Goal: Task Accomplishment & Management: Use online tool/utility

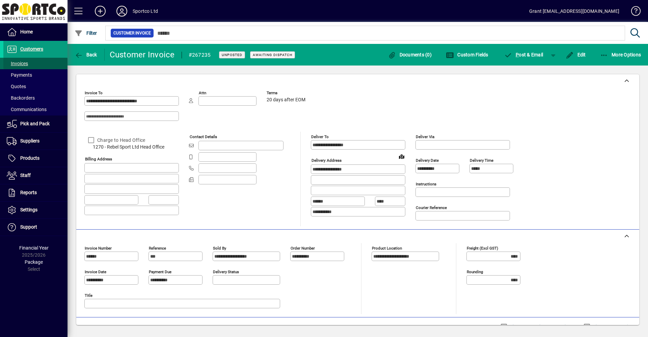
click at [20, 63] on span "Invoices" at bounding box center [17, 63] width 21 height 5
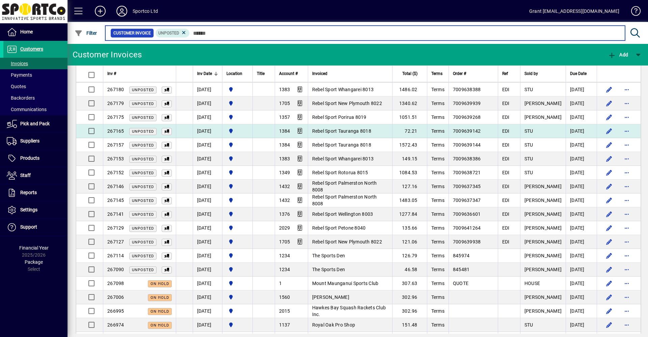
scroll to position [573, 0]
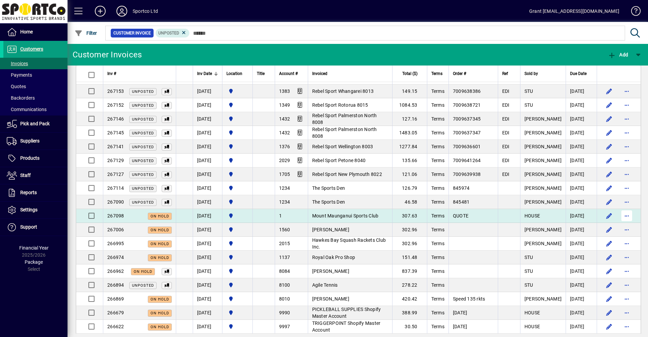
click at [623, 215] on span "button" at bounding box center [626, 215] width 16 height 16
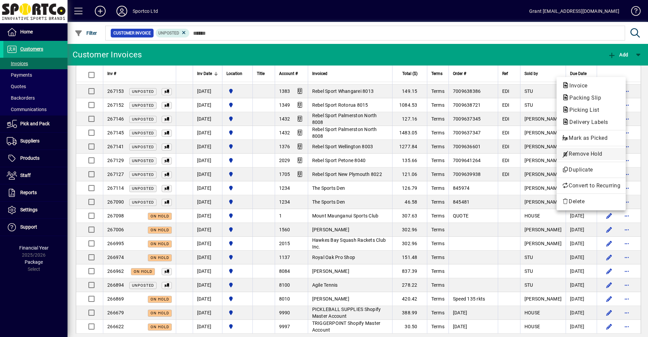
click at [578, 154] on span "Remove Hold" at bounding box center [591, 154] width 58 height 8
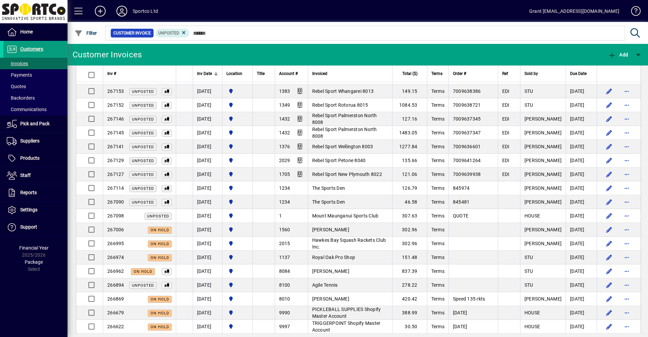
click at [353, 214] on span "Mount Maunganui Sports Club" at bounding box center [345, 215] width 66 height 5
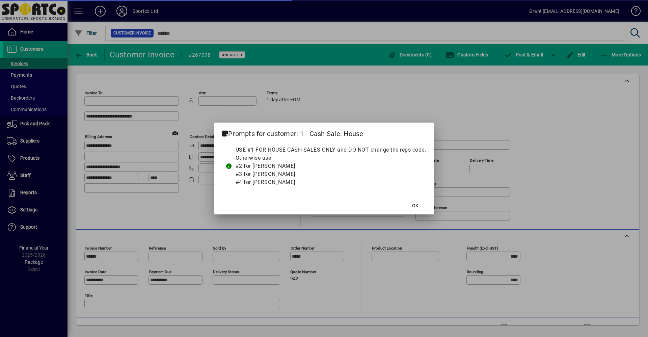
type input "**********"
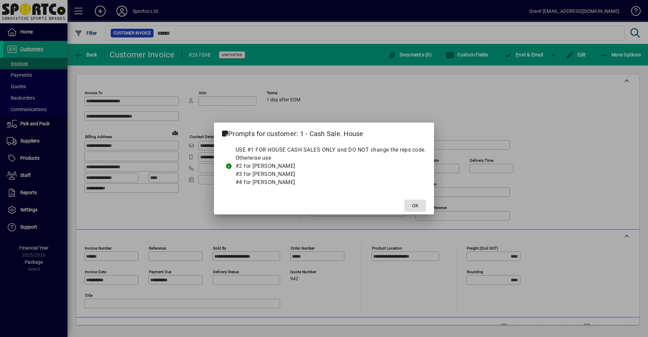
click at [416, 206] on span "OK" at bounding box center [415, 205] width 6 height 7
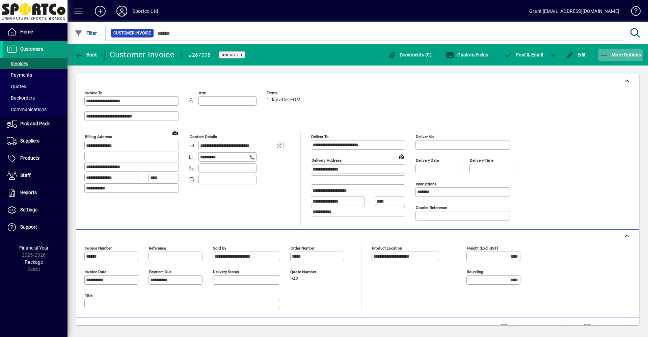
click at [623, 56] on span "More Options" at bounding box center [620, 54] width 41 height 5
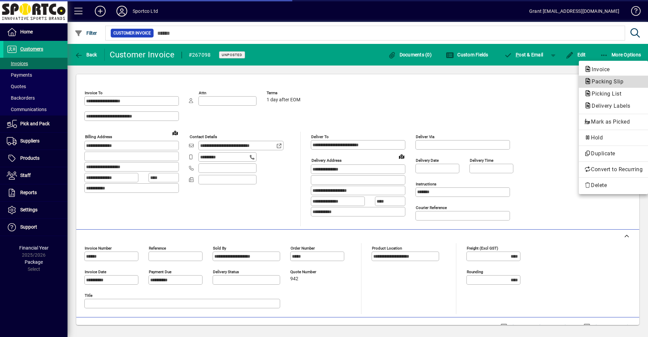
click at [599, 81] on span "Packing Slip" at bounding box center [605, 81] width 43 height 6
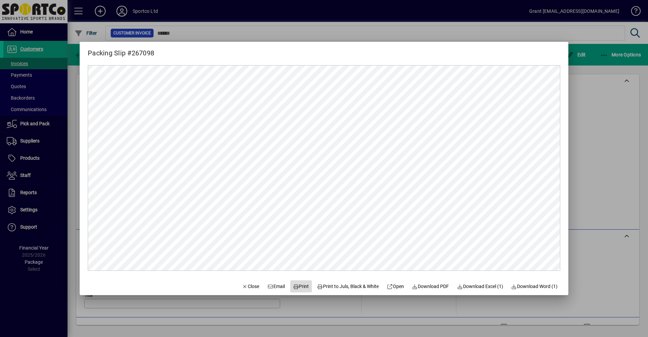
click at [297, 286] on span "Print" at bounding box center [301, 286] width 16 height 7
click at [245, 286] on span "Close" at bounding box center [251, 286] width 18 height 7
